Goal: Task Accomplishment & Management: Manage account settings

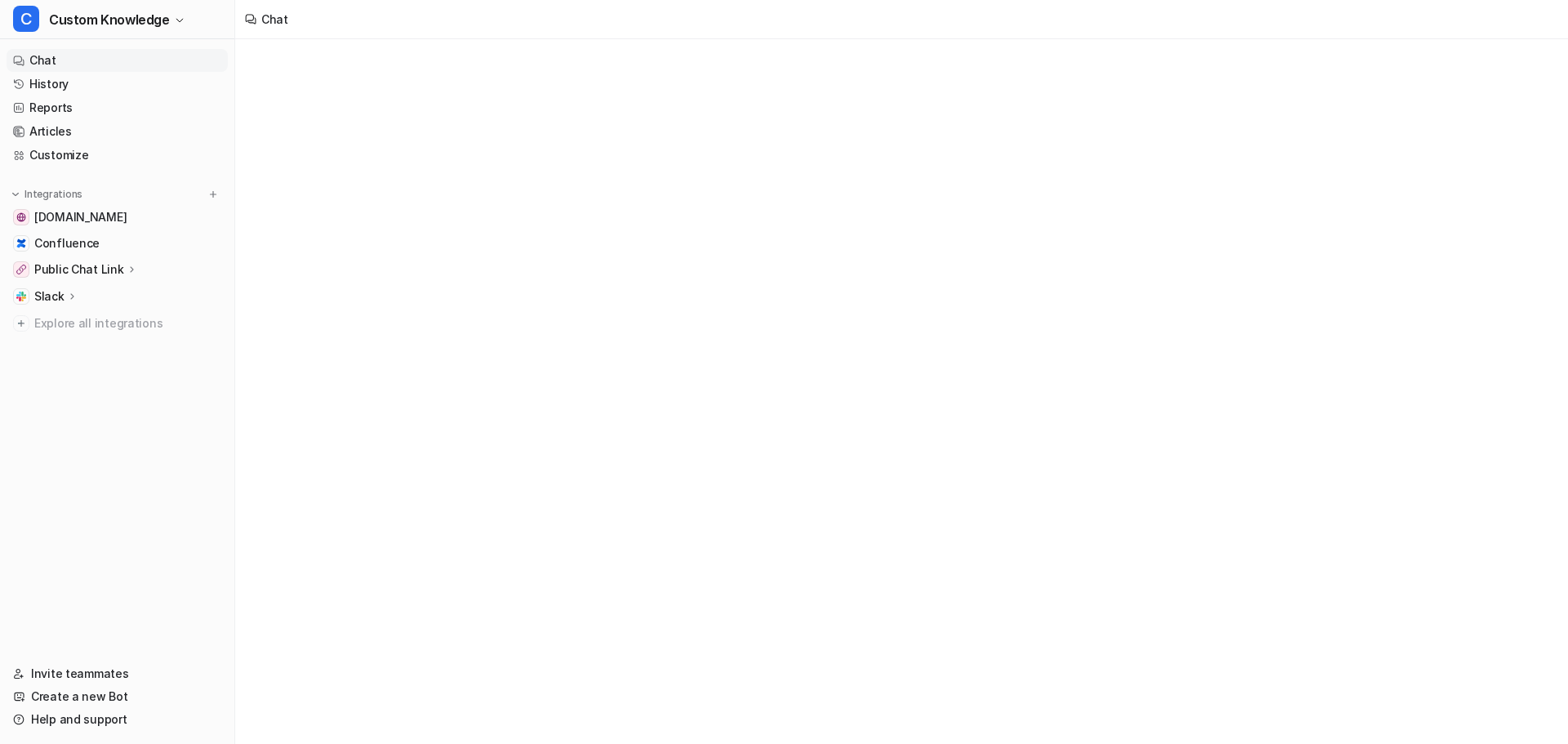
click at [30, 62] on link "Chat" at bounding box center [117, 60] width 221 height 23
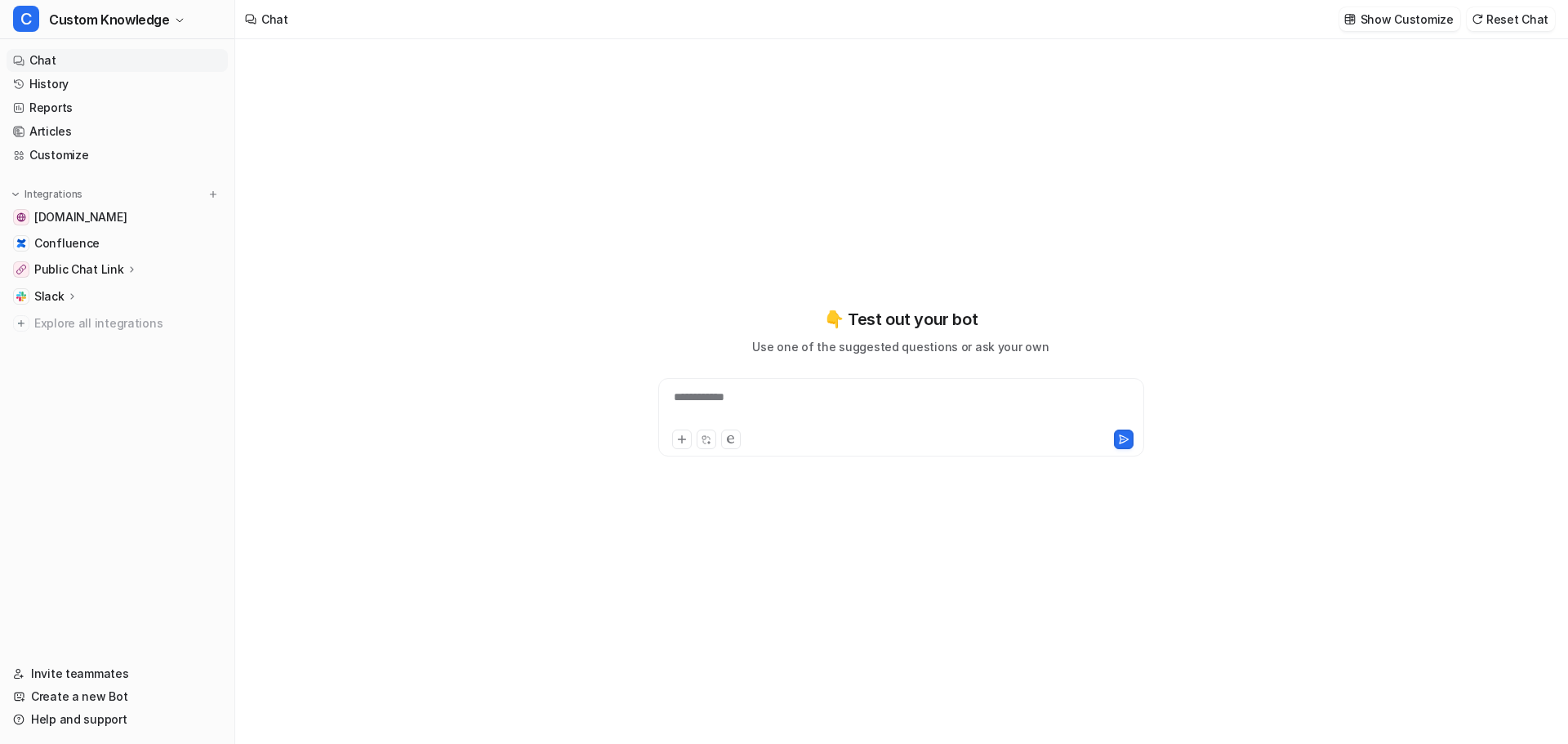
type textarea "**********"
click at [116, 59] on link "Chat" at bounding box center [117, 60] width 221 height 23
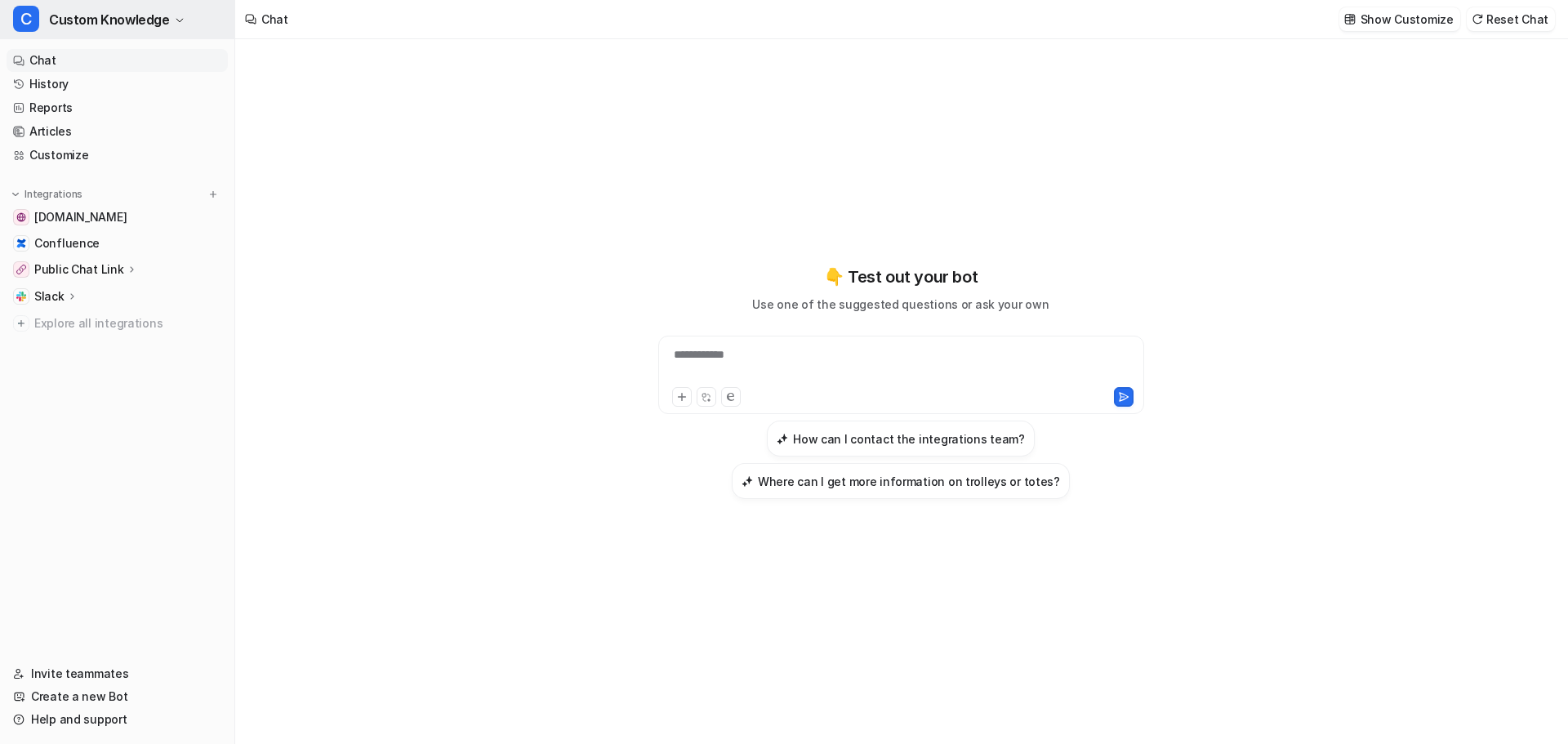
click at [81, 23] on span "Custom Knowledge" at bounding box center [110, 20] width 121 height 23
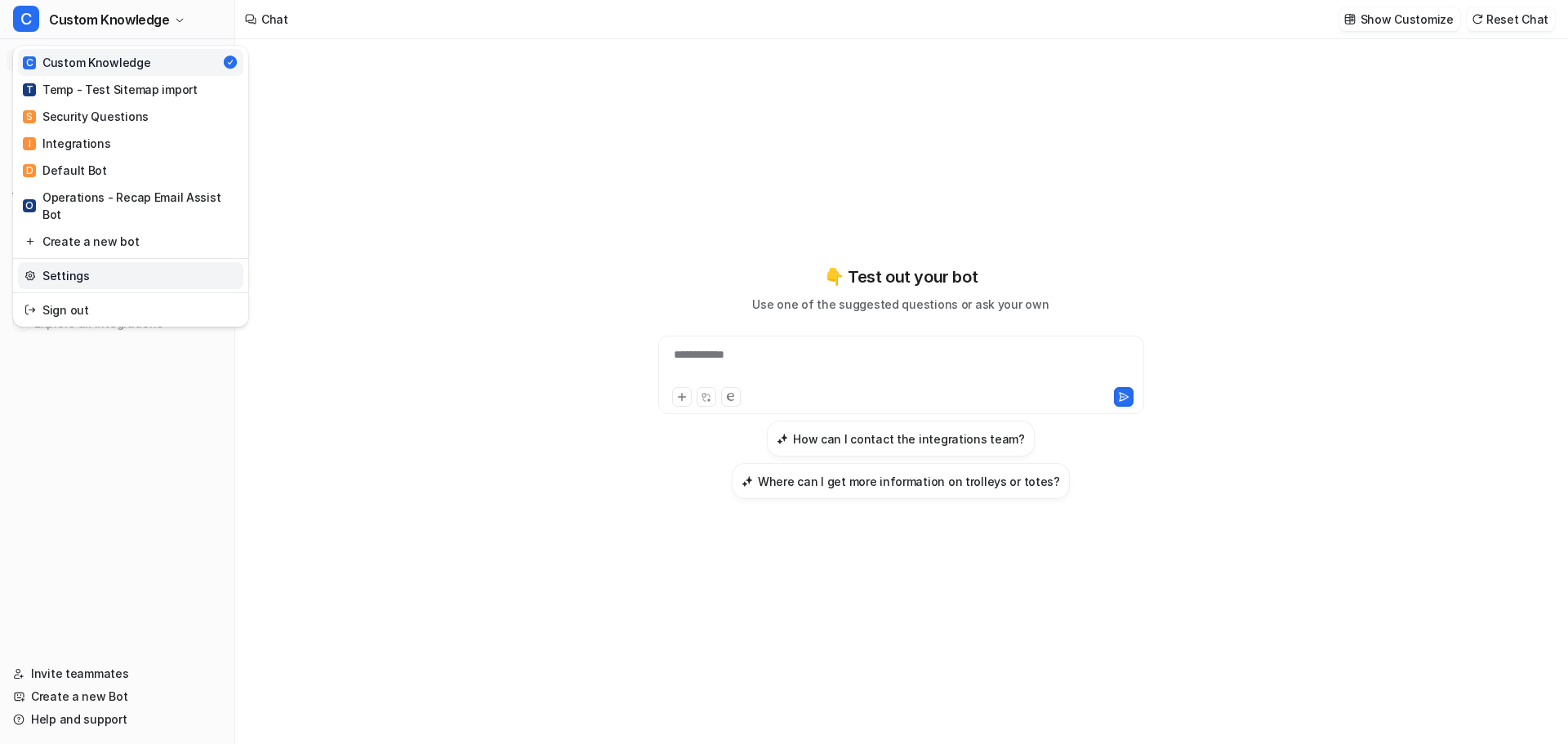
click at [91, 262] on link "Settings" at bounding box center [130, 275] width 226 height 27
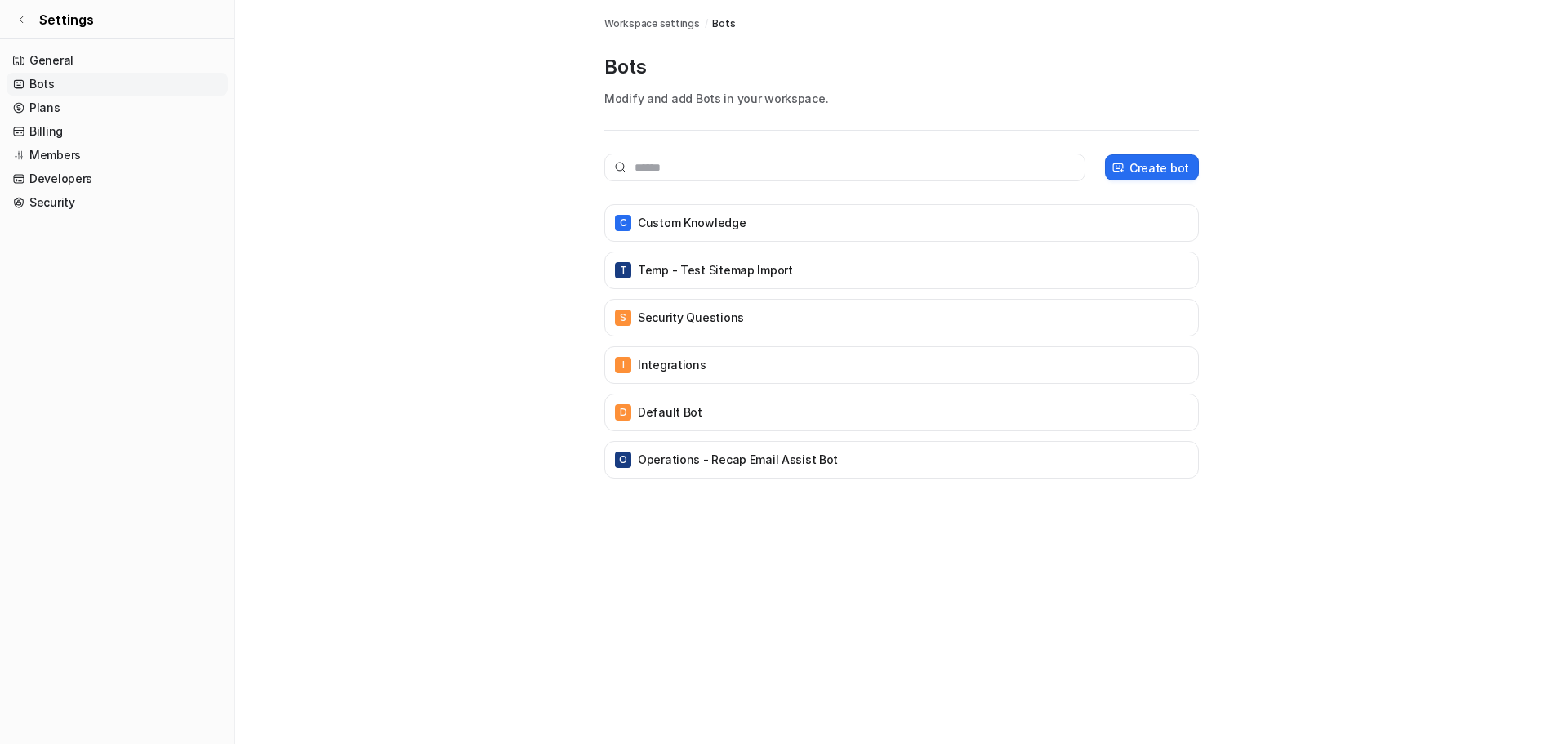
click at [110, 482] on nav "General Bots Plans Billing Members Developers Security" at bounding box center [117, 390] width 234 height 695
click at [44, 60] on link "General" at bounding box center [117, 60] width 221 height 23
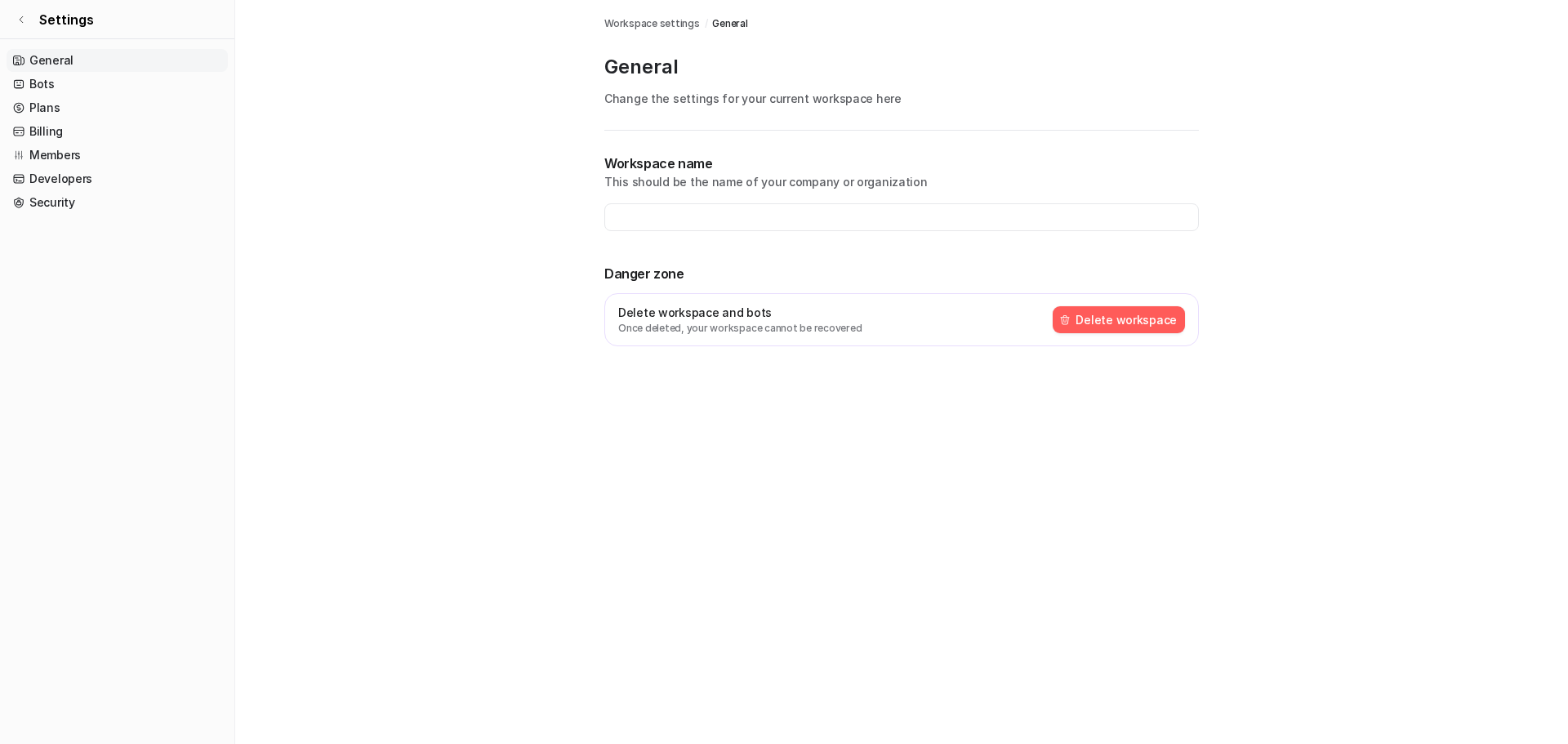
type input "**********"
click at [58, 84] on link "Bots" at bounding box center [117, 84] width 221 height 23
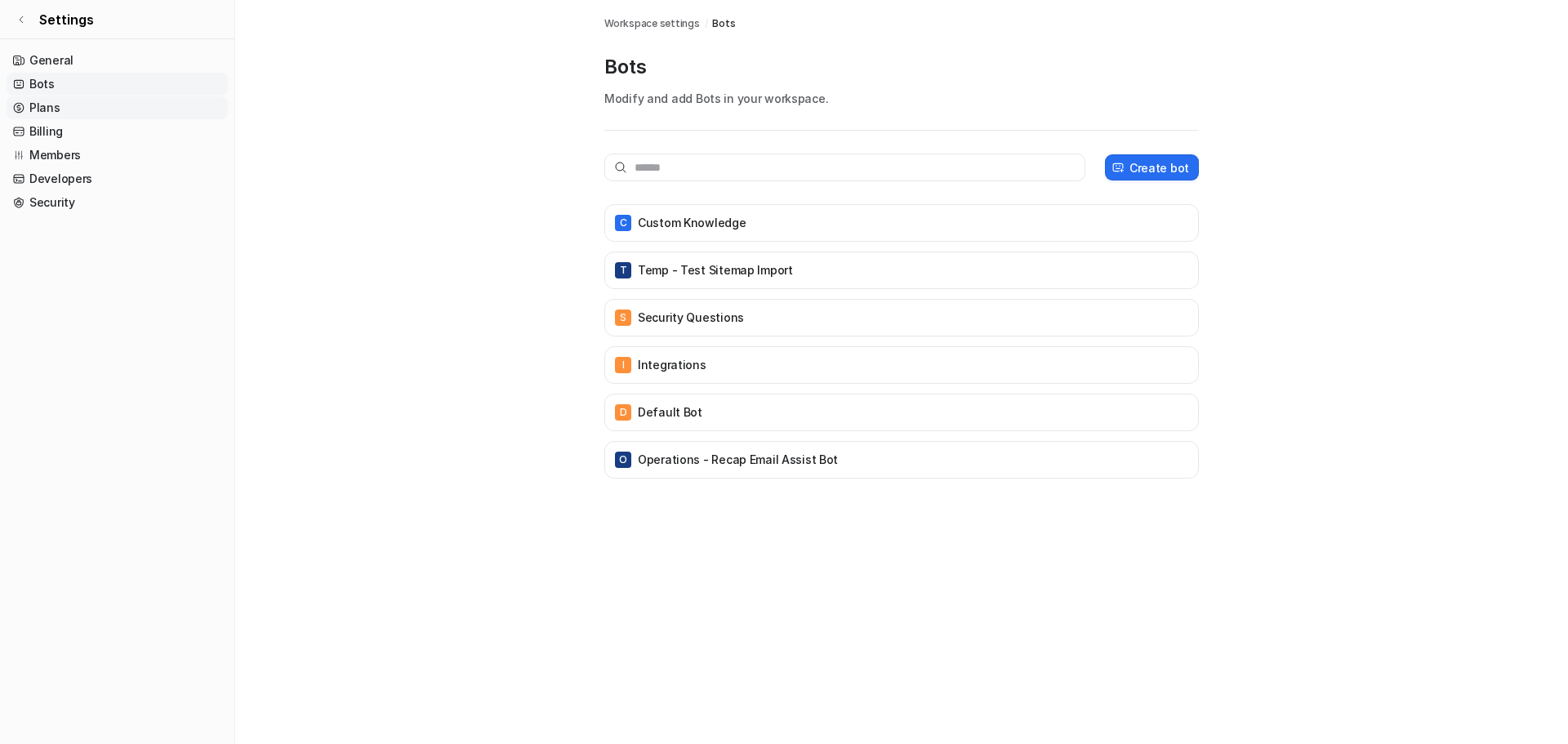
click at [53, 105] on link "Plans" at bounding box center [117, 108] width 221 height 23
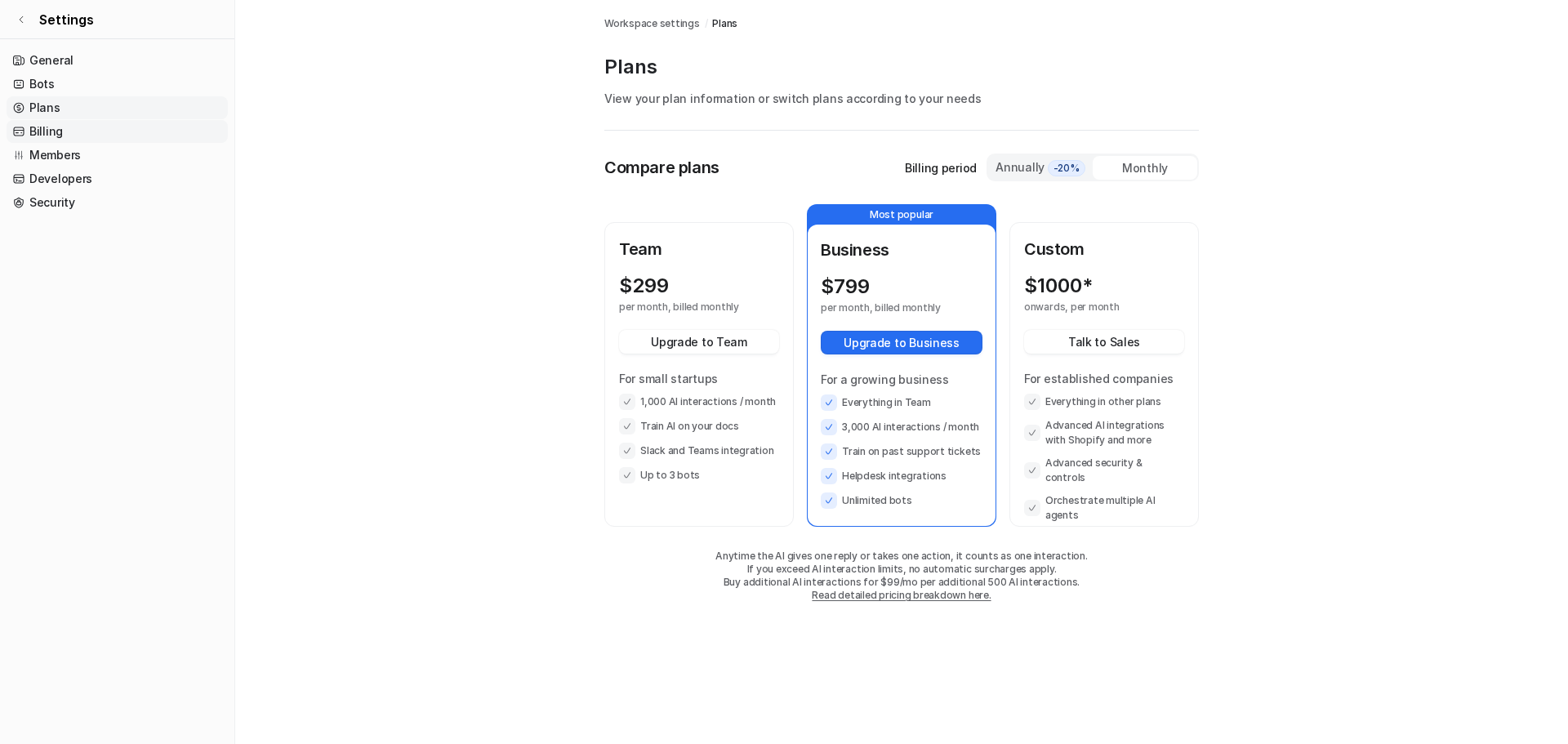
click at [58, 130] on link "Billing" at bounding box center [117, 131] width 221 height 23
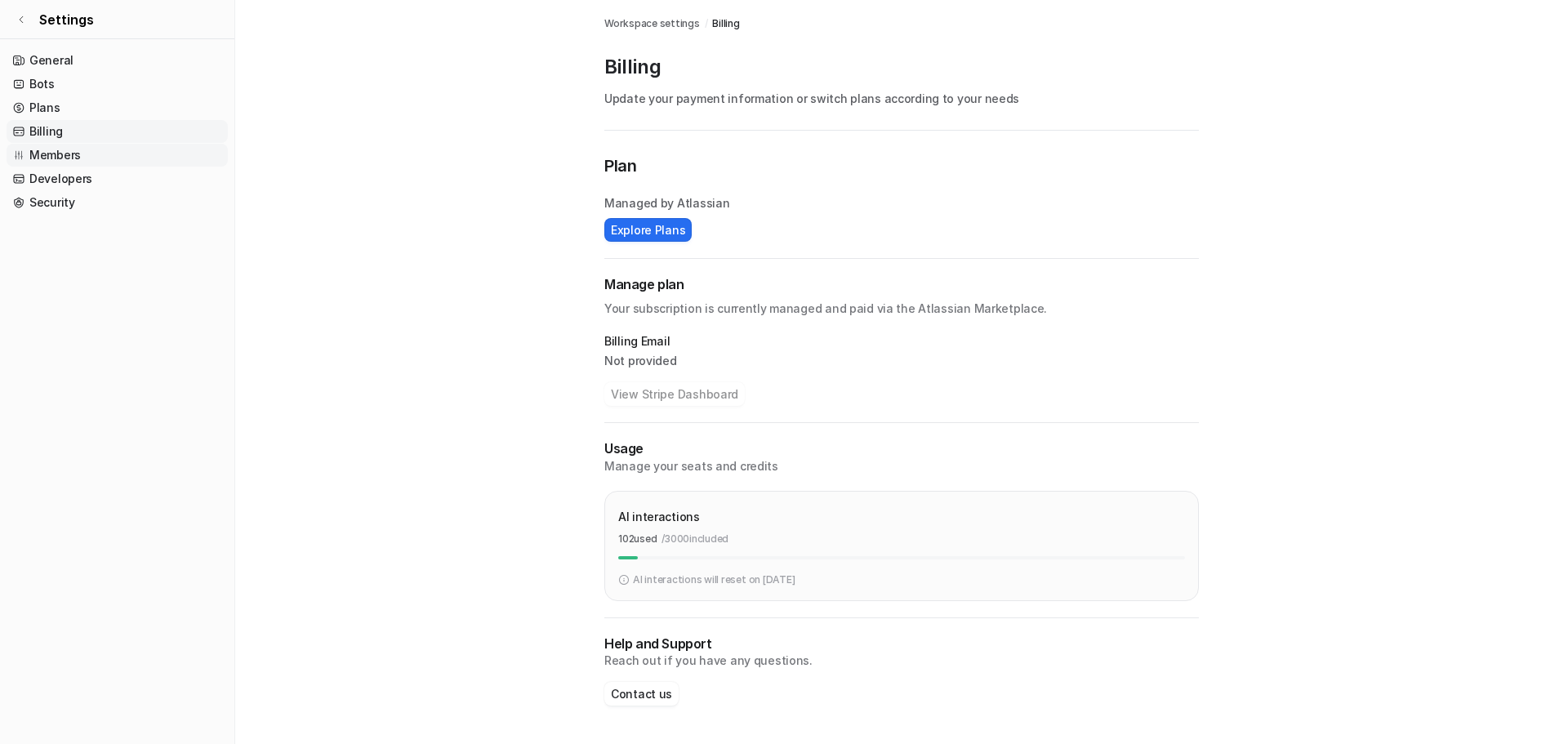
click at [61, 151] on link "Members" at bounding box center [117, 155] width 221 height 23
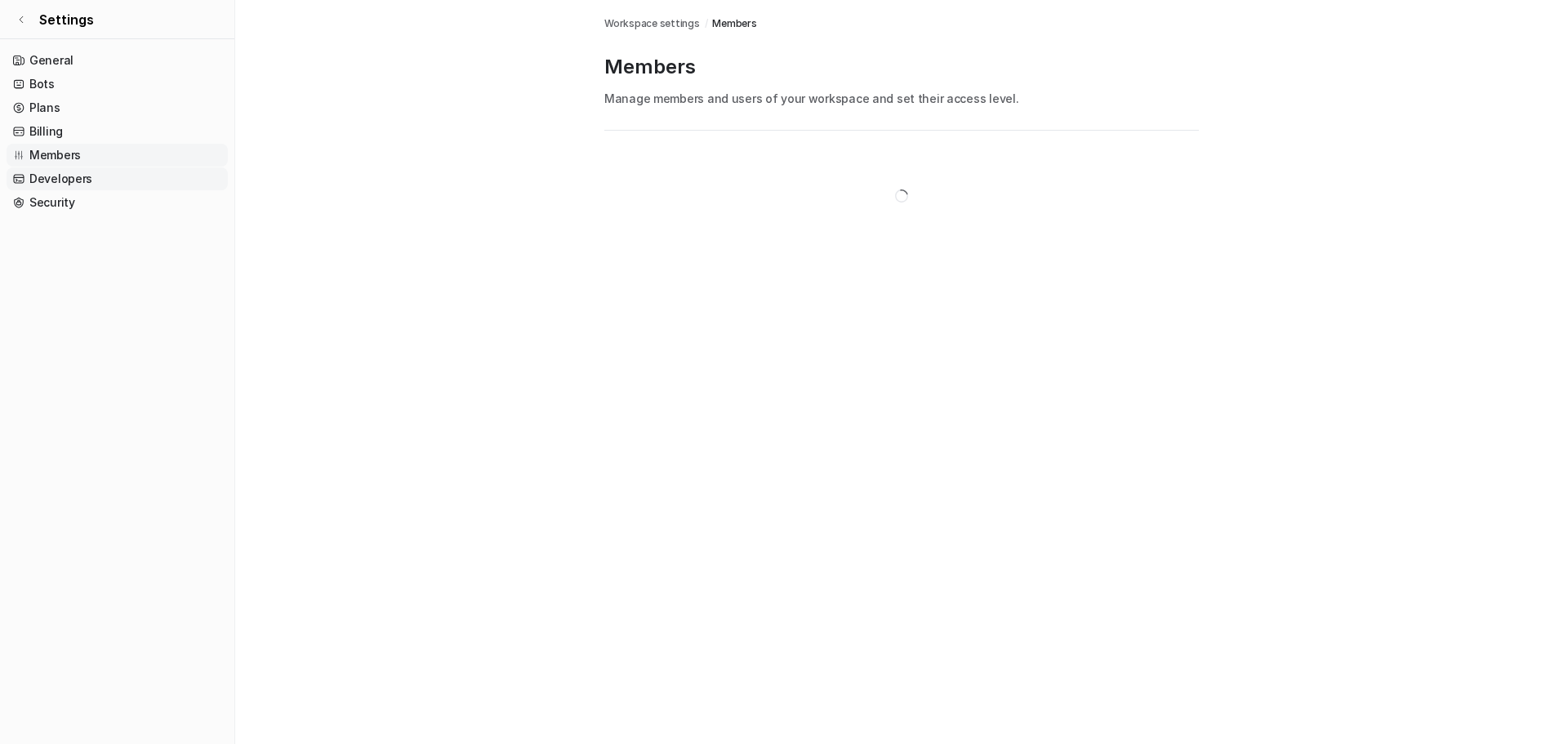
click at [73, 177] on link "Developers" at bounding box center [117, 178] width 221 height 23
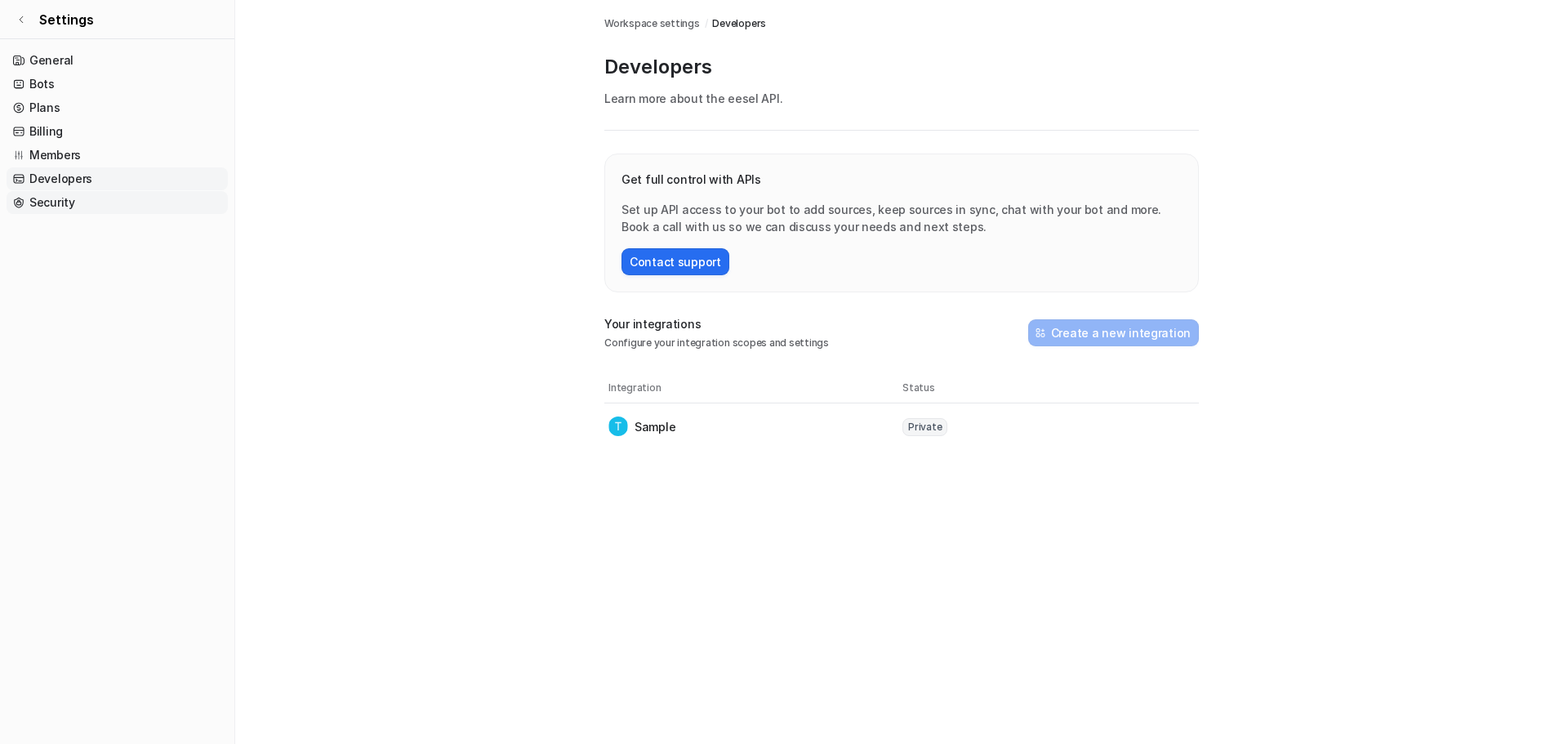
click at [75, 200] on link "Security" at bounding box center [117, 202] width 221 height 23
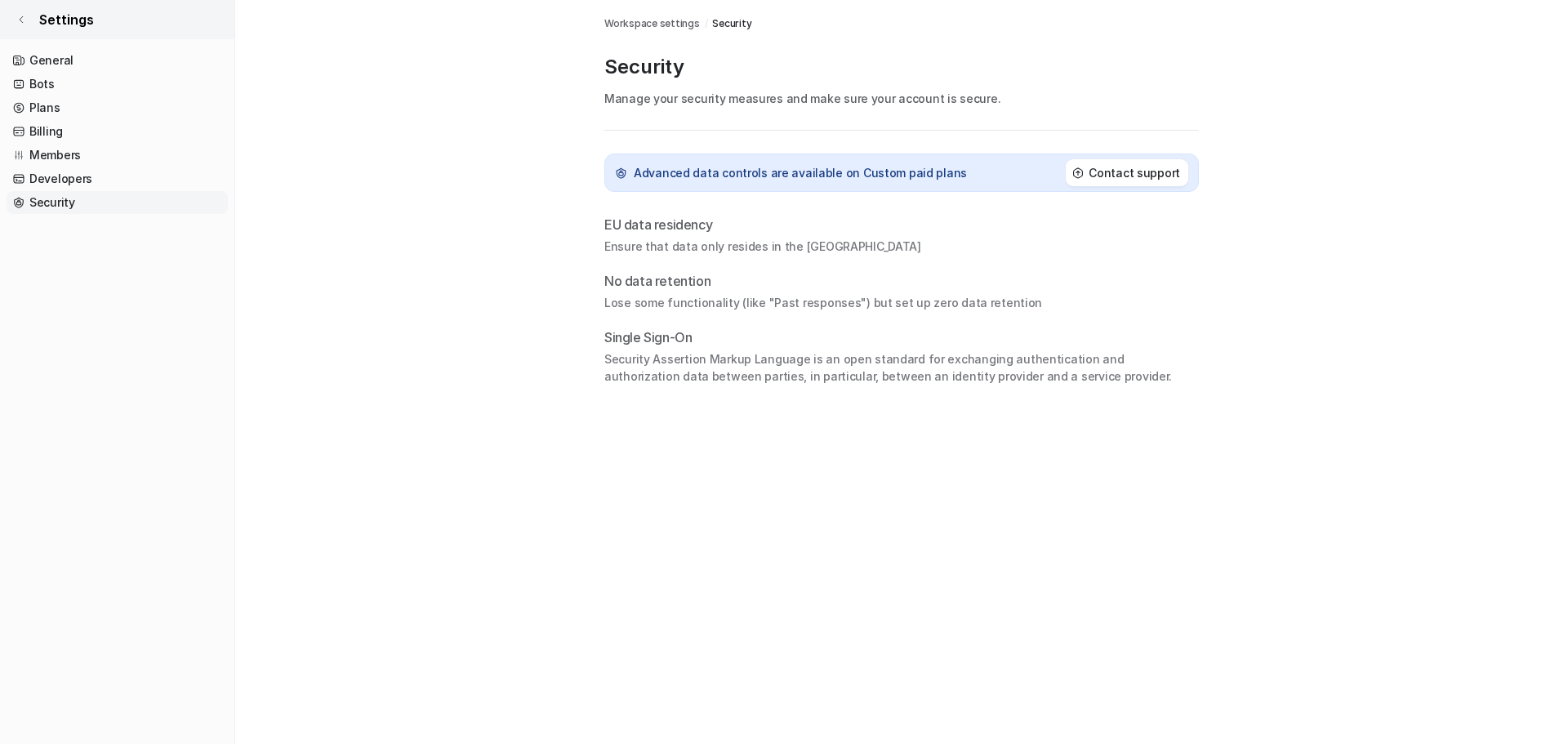
click at [24, 24] on icon at bounding box center [21, 20] width 10 height 10
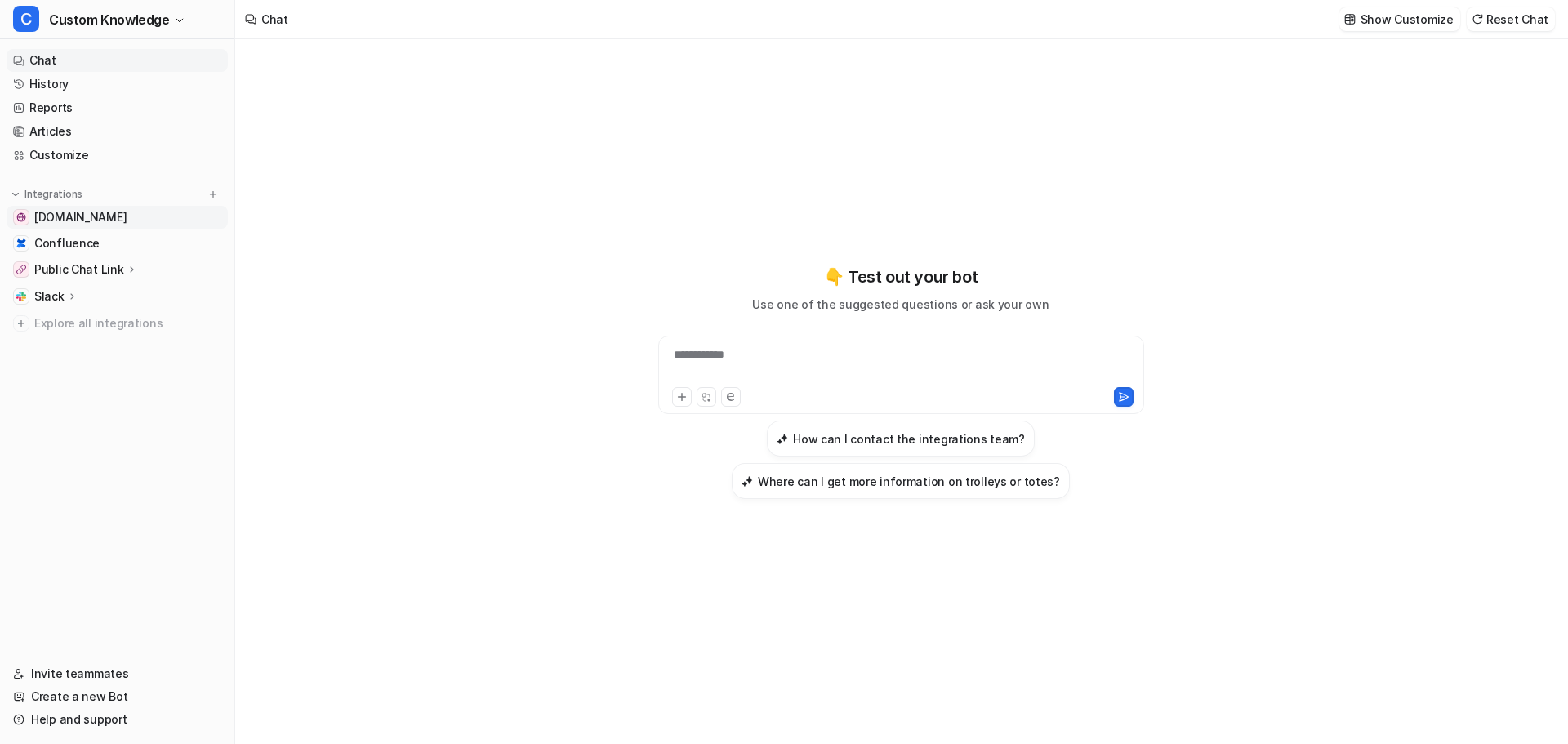
click at [124, 215] on span "[DOMAIN_NAME]" at bounding box center [80, 217] width 92 height 17
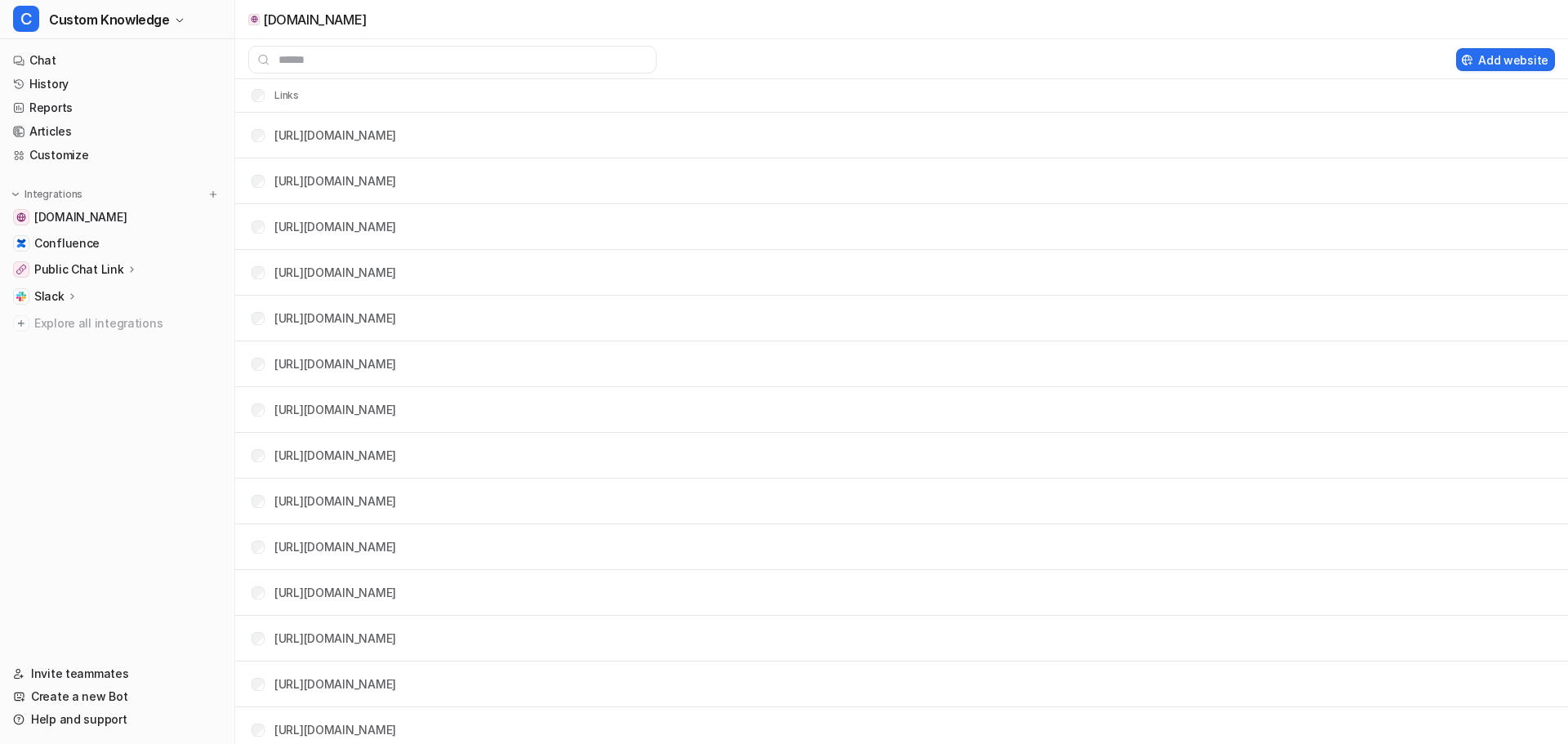
click at [330, 18] on p "[DOMAIN_NAME]" at bounding box center [315, 20] width 104 height 17
click at [254, 20] on img at bounding box center [255, 20] width 7 height 7
click at [93, 214] on span "[DOMAIN_NAME]" at bounding box center [80, 217] width 92 height 17
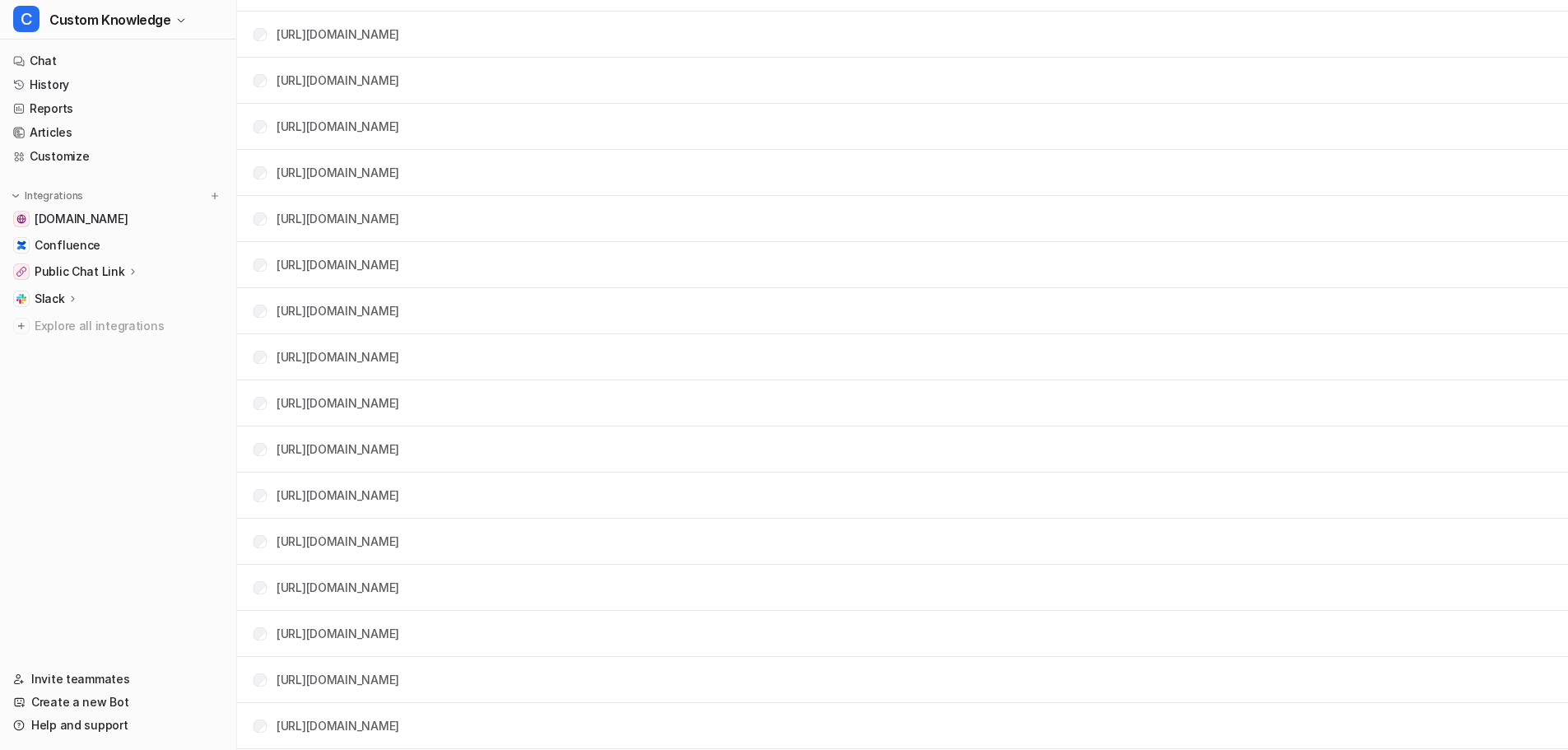
scroll to position [8151, 0]
